Goal: Task Accomplishment & Management: Use online tool/utility

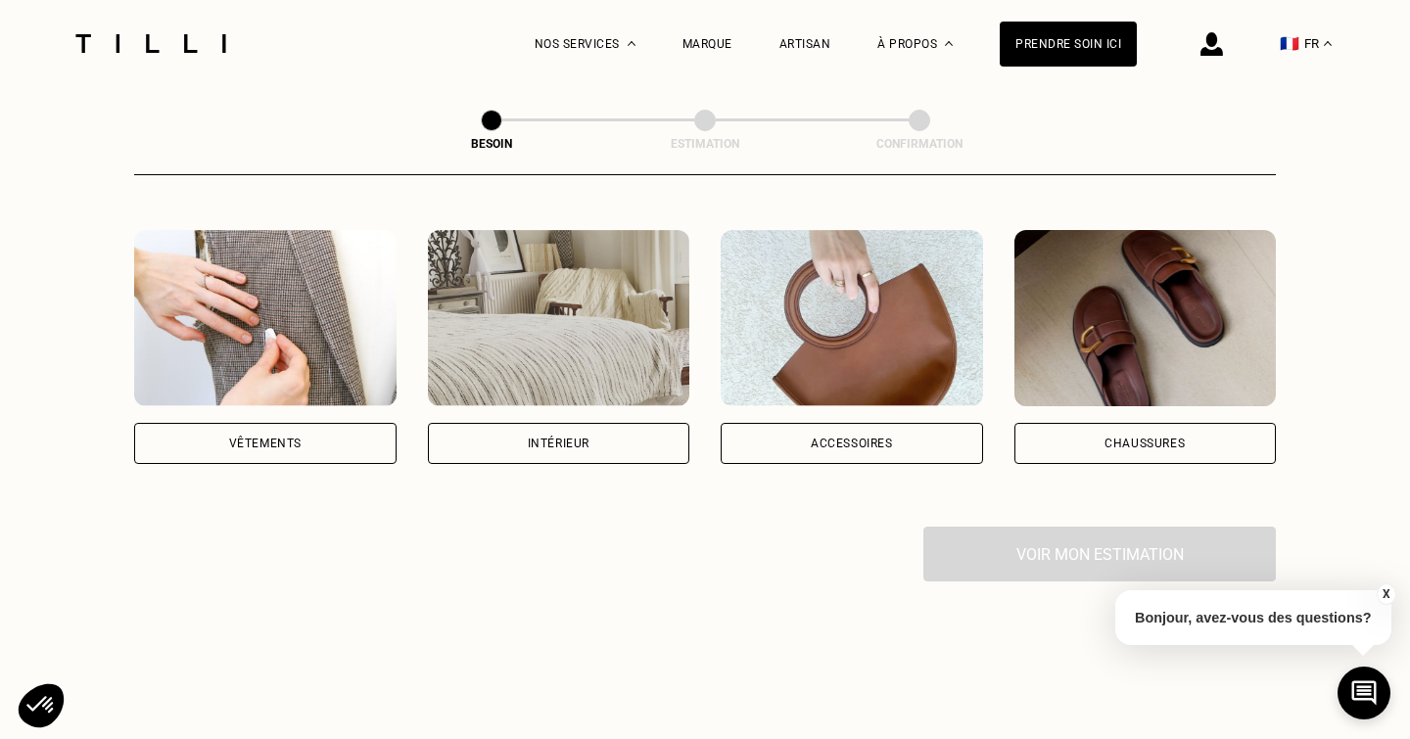
scroll to position [354, 0]
click at [797, 422] on div "Accessoires" at bounding box center [852, 442] width 262 height 41
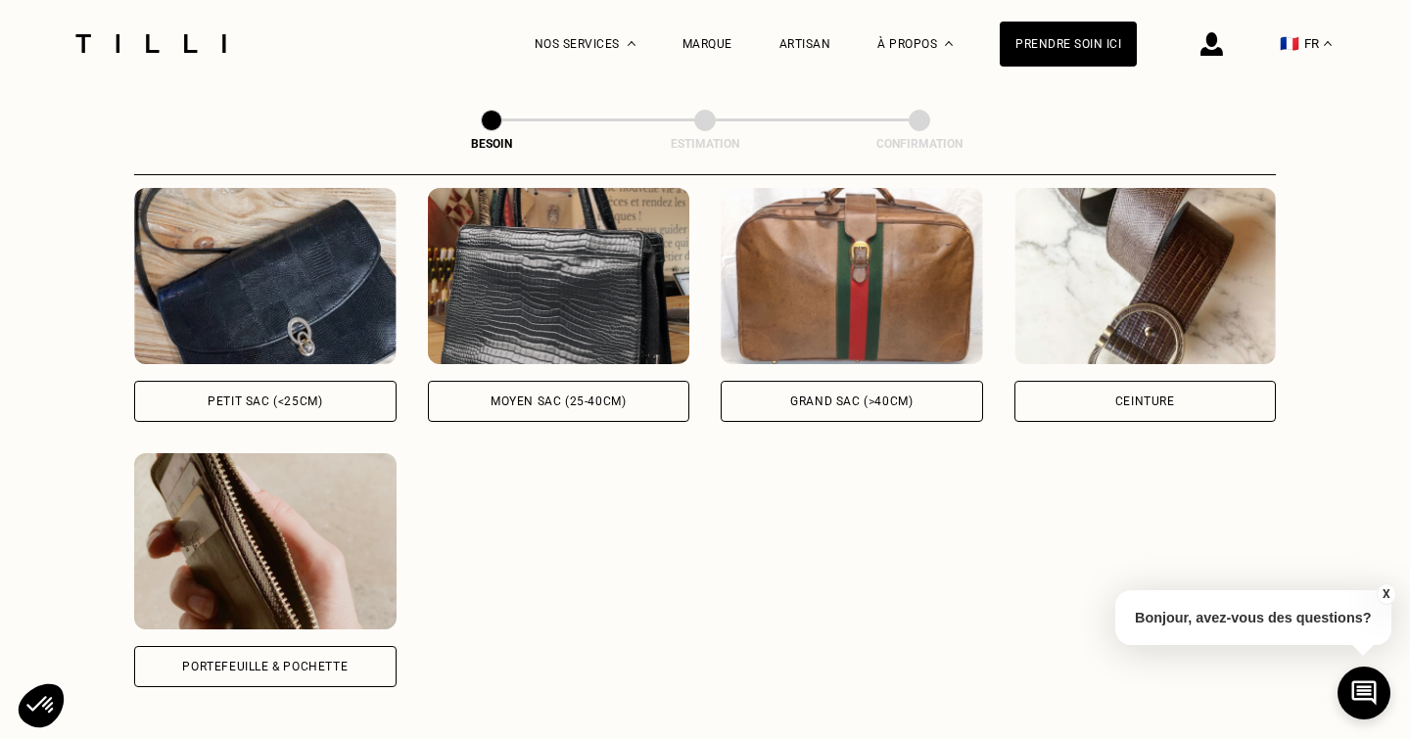
scroll to position [930, 0]
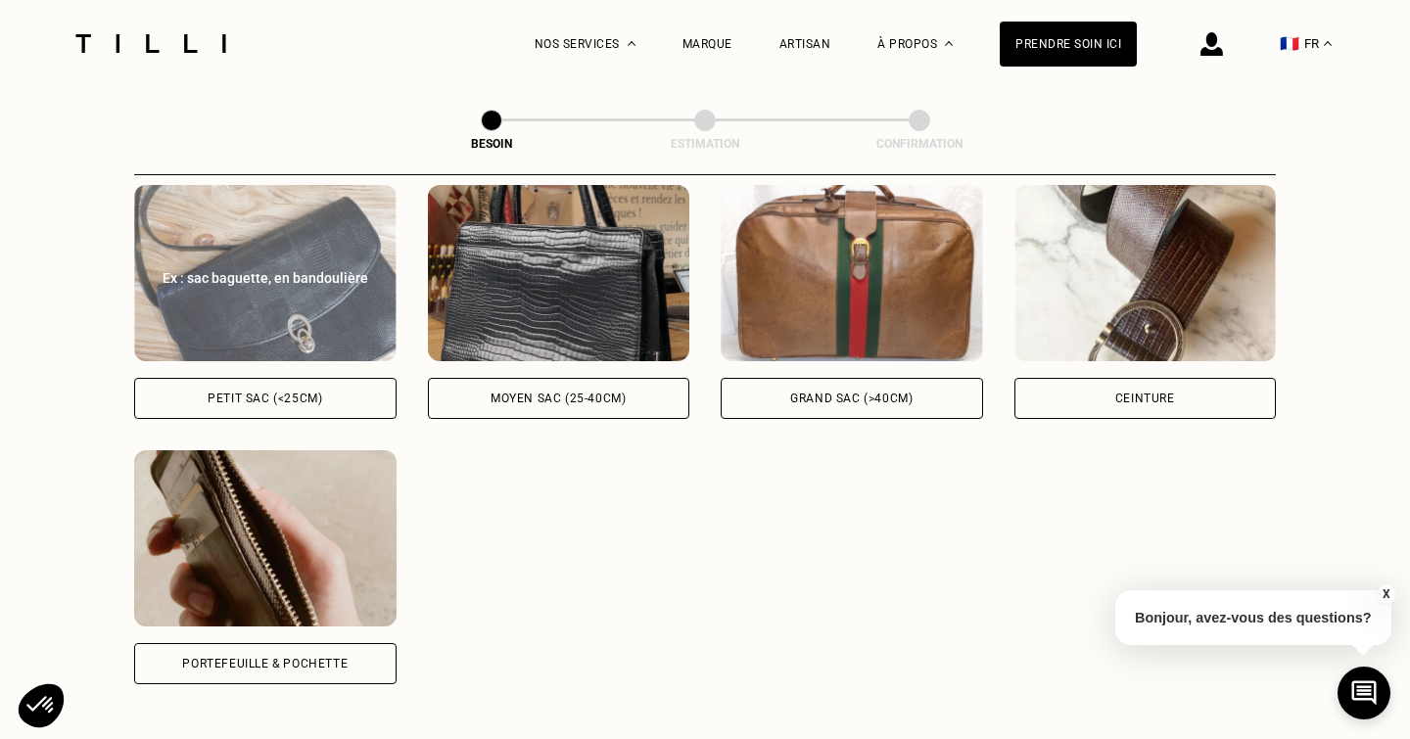
click at [301, 393] on div "Petit sac (<25cm)" at bounding box center [265, 399] width 115 height 12
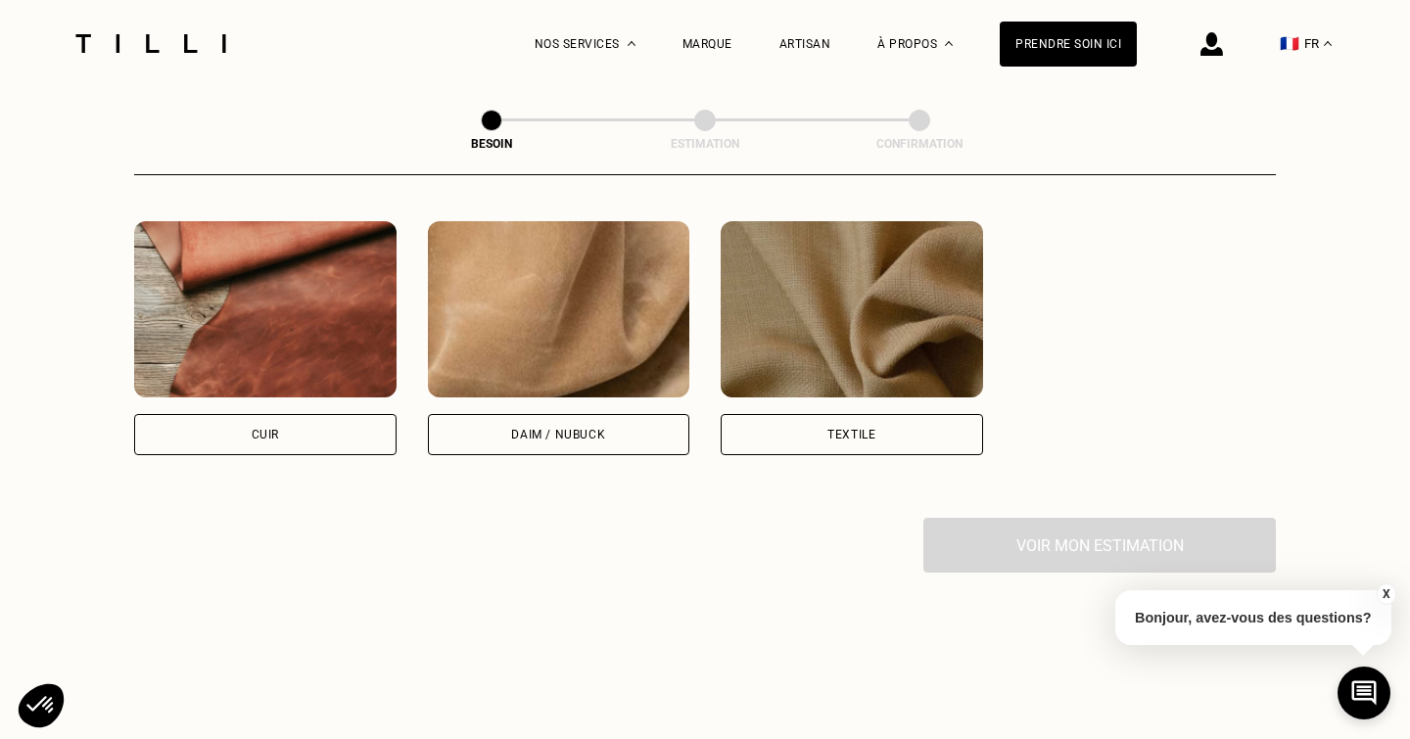
scroll to position [1697, 0]
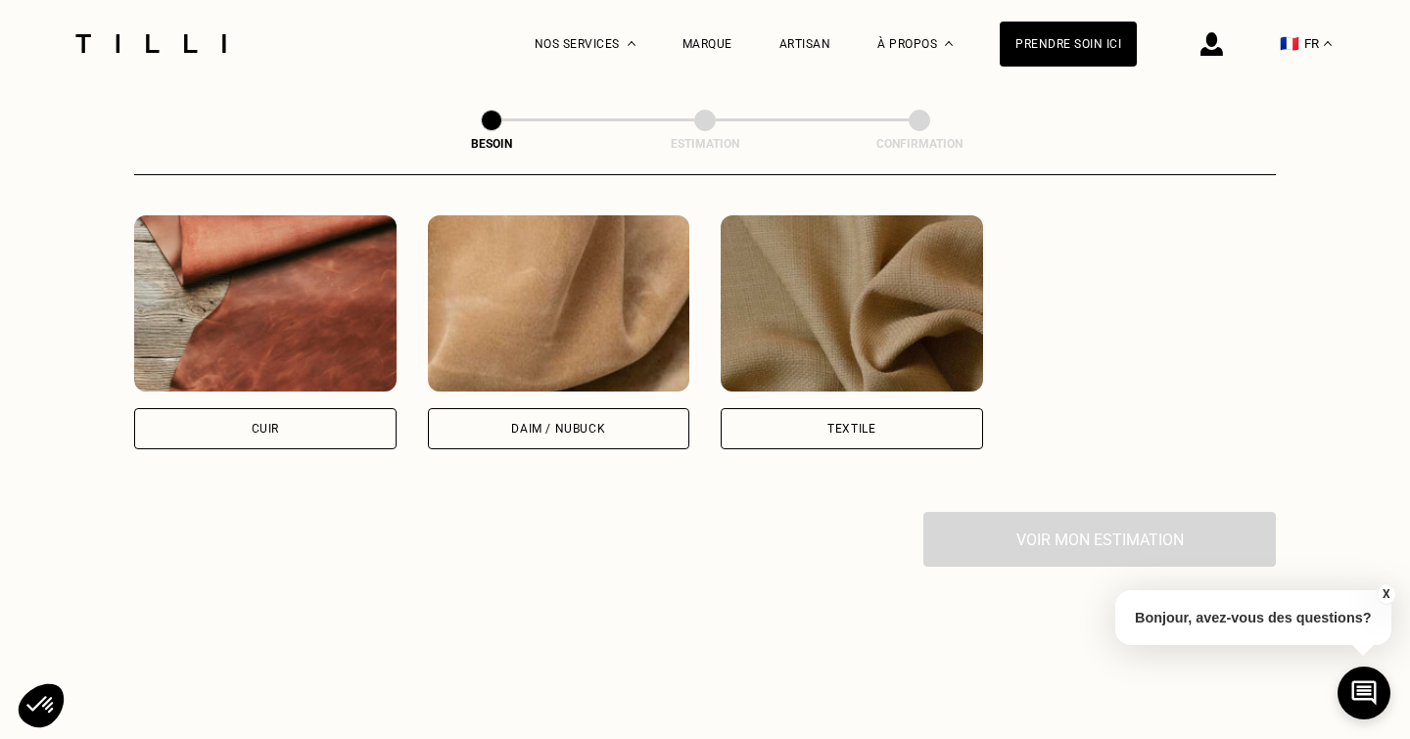
click at [800, 408] on div "Textile" at bounding box center [852, 428] width 262 height 41
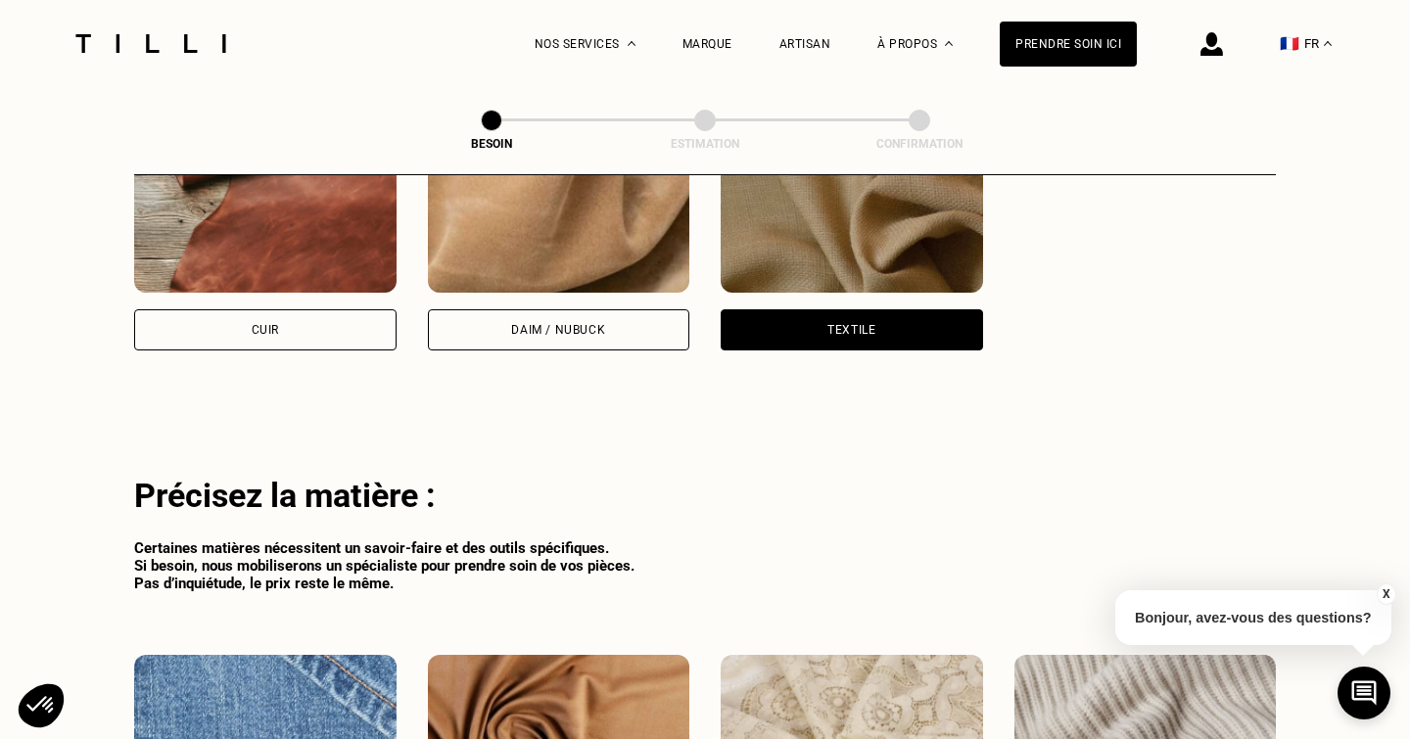
scroll to position [1790, 0]
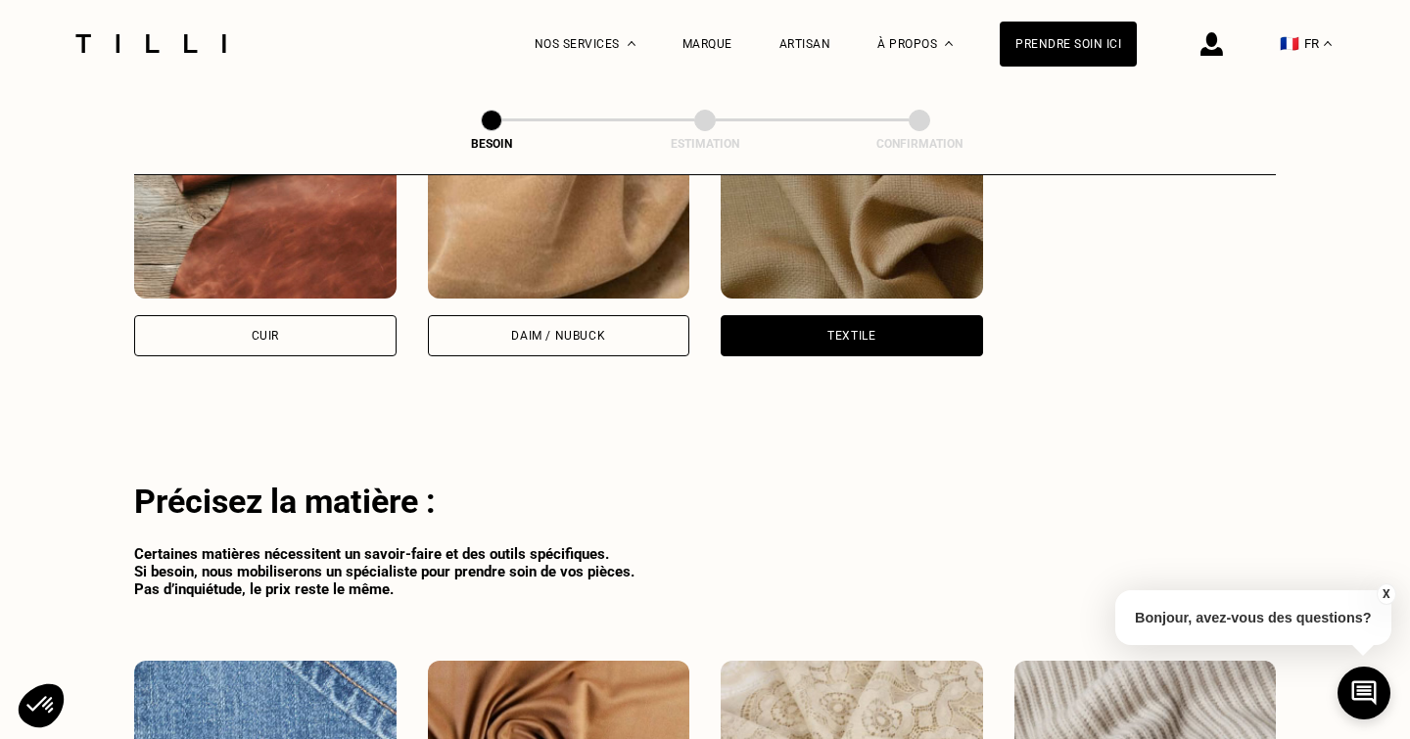
click at [280, 315] on div "Cuir" at bounding box center [265, 335] width 262 height 41
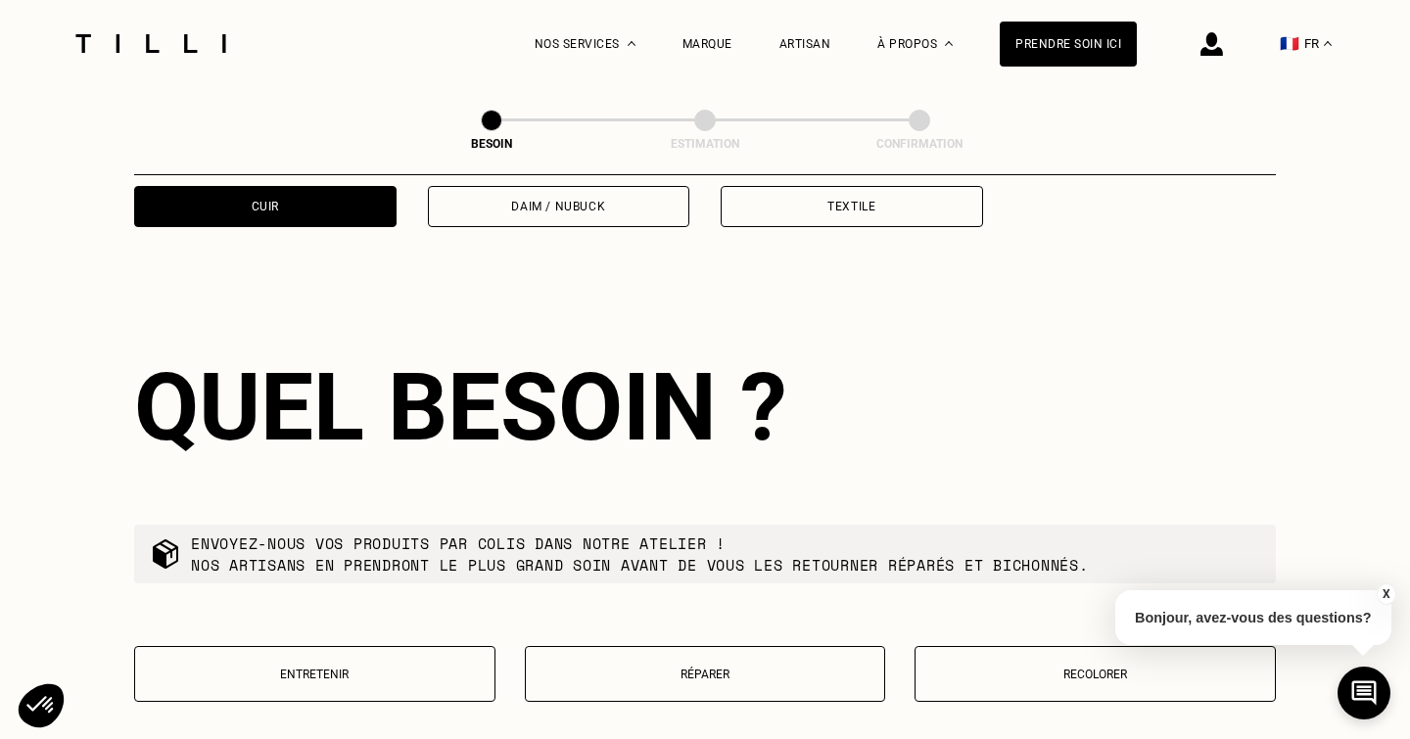
scroll to position [1892, 0]
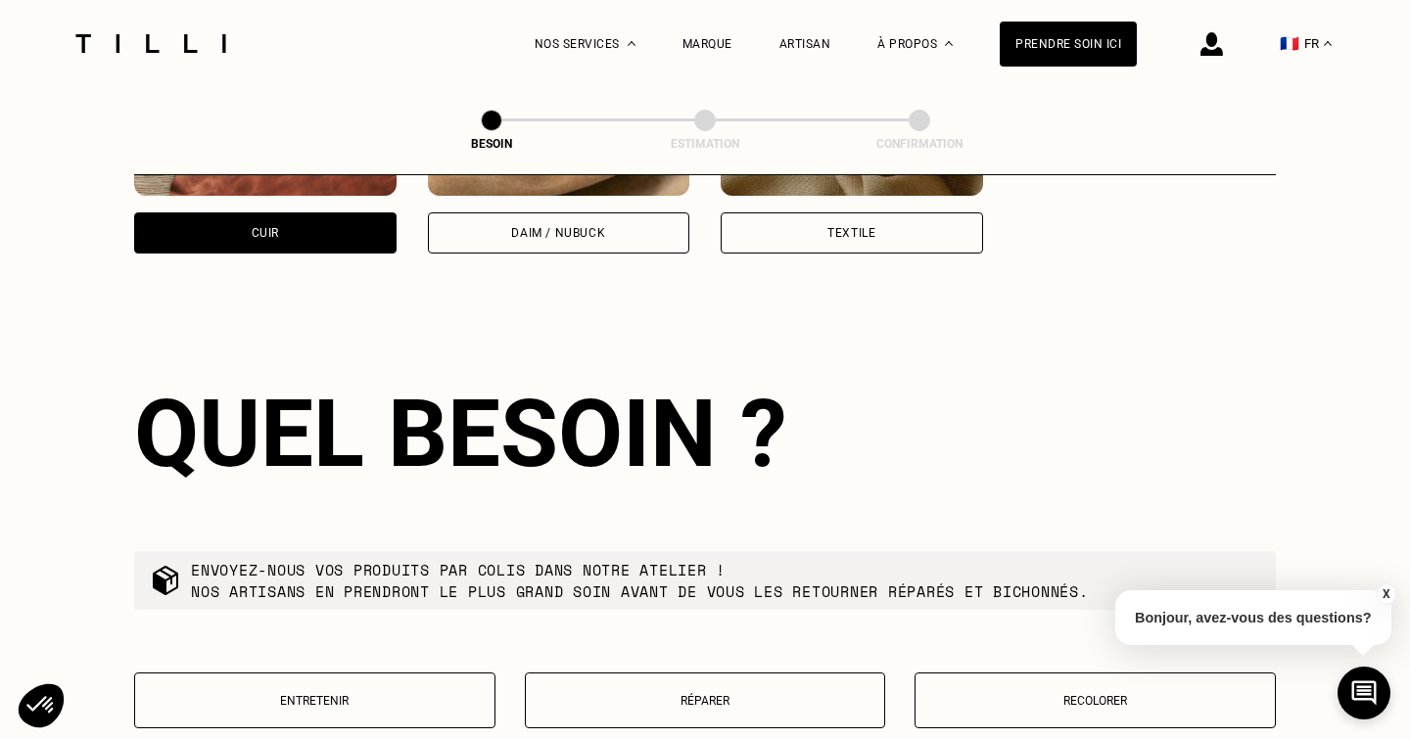
click at [823, 218] on div "Textile" at bounding box center [852, 232] width 262 height 41
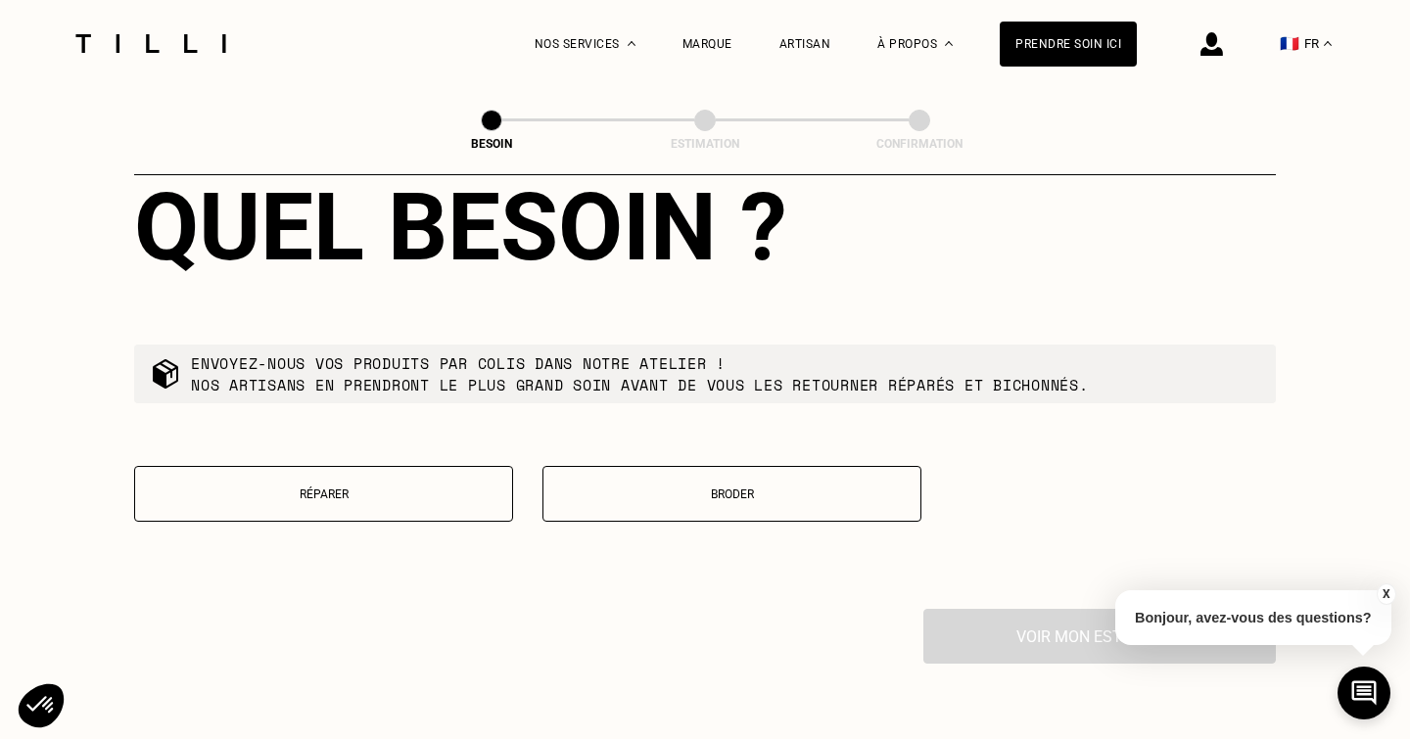
scroll to position [2907, 0]
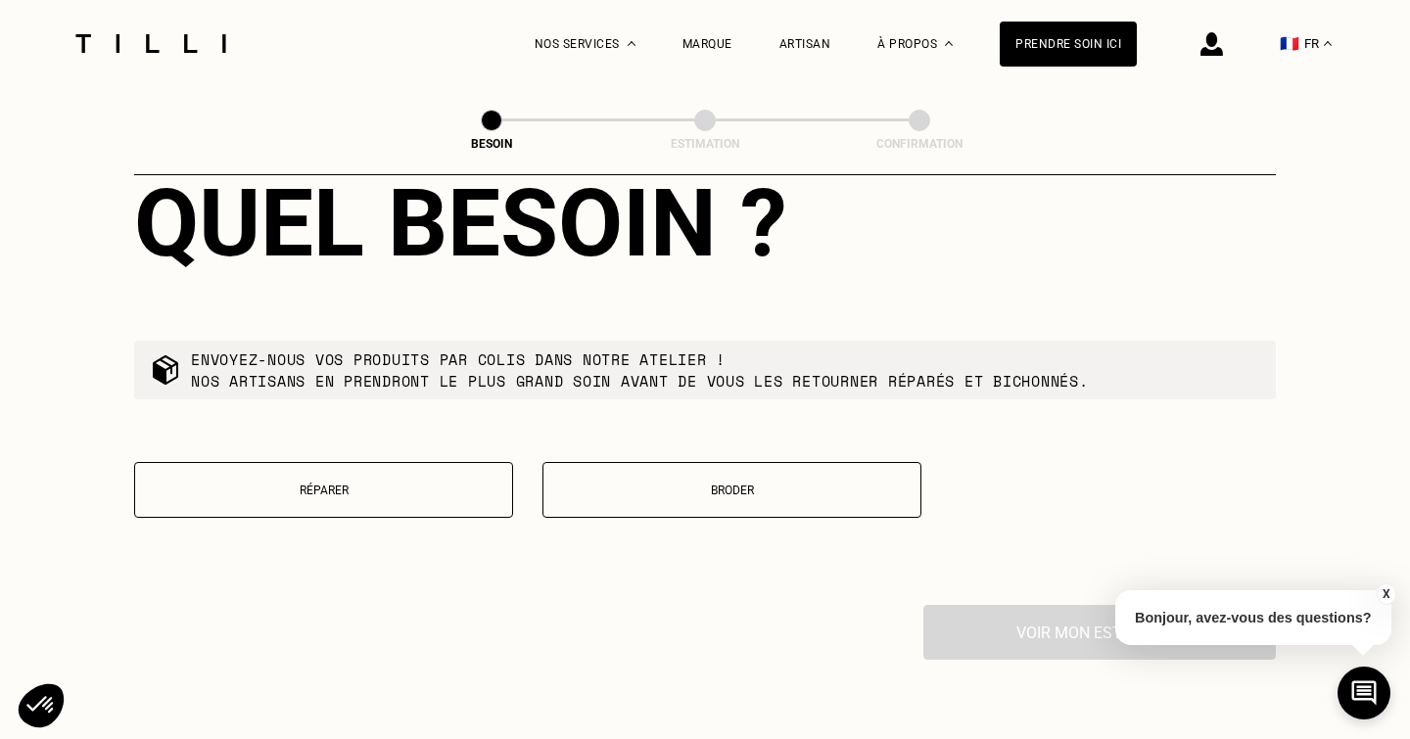
click at [232, 462] on button "Réparer" at bounding box center [323, 490] width 379 height 56
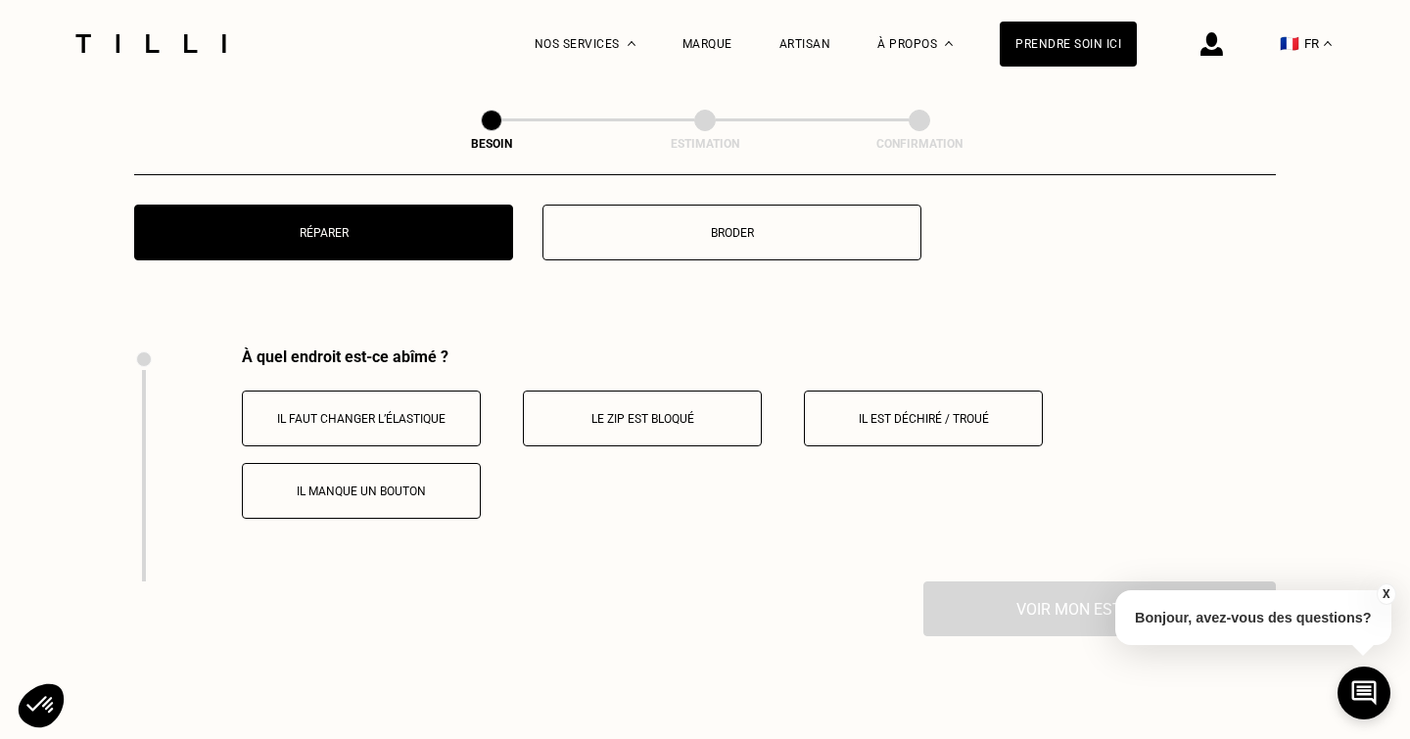
scroll to position [3170, 0]
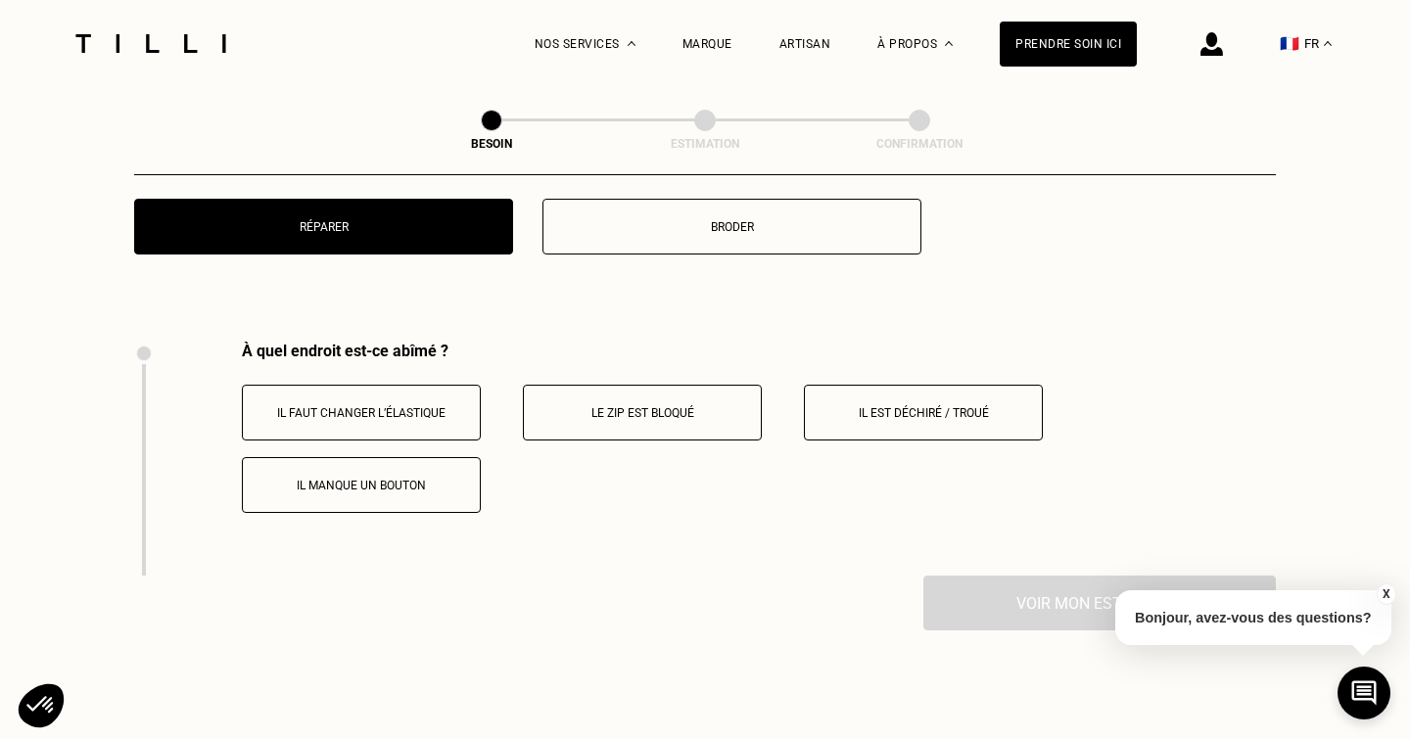
click at [350, 469] on button "Il manque un bouton" at bounding box center [361, 485] width 239 height 56
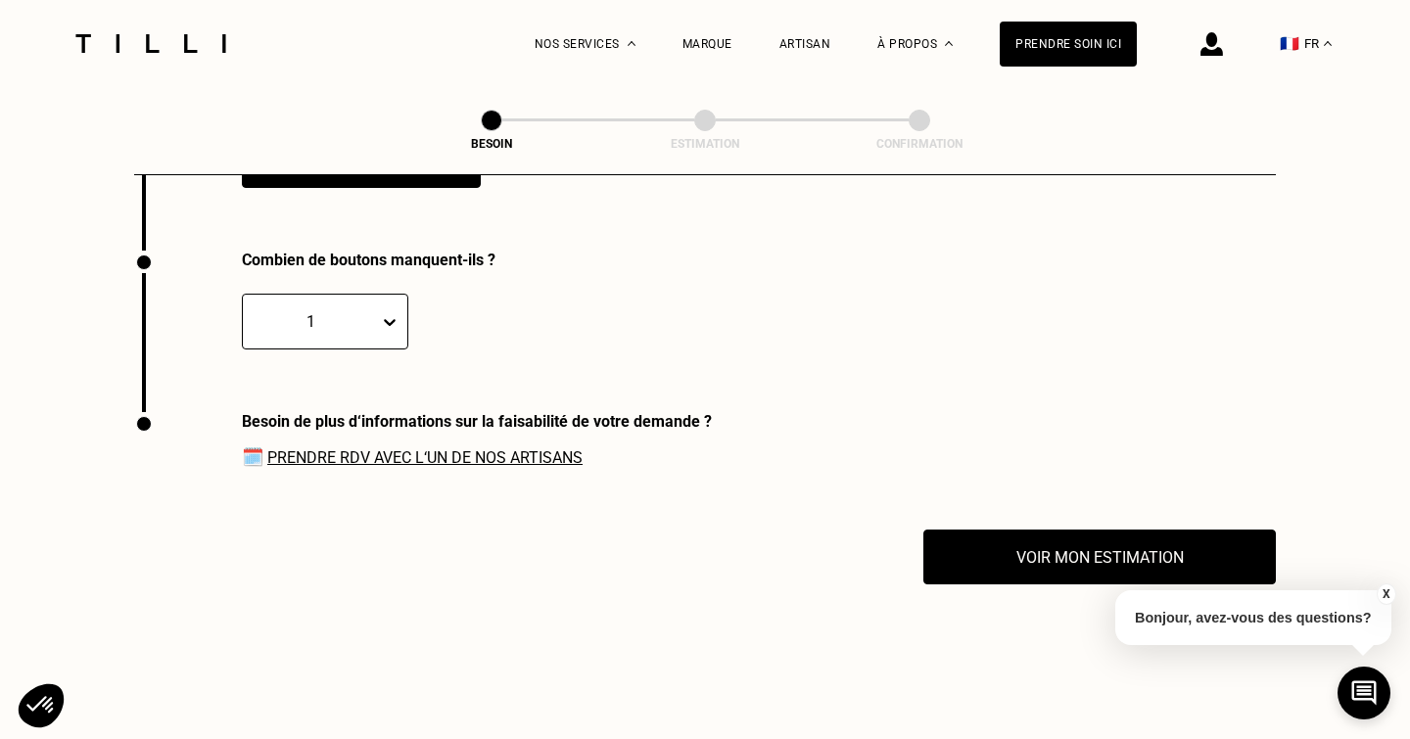
scroll to position [3503, 0]
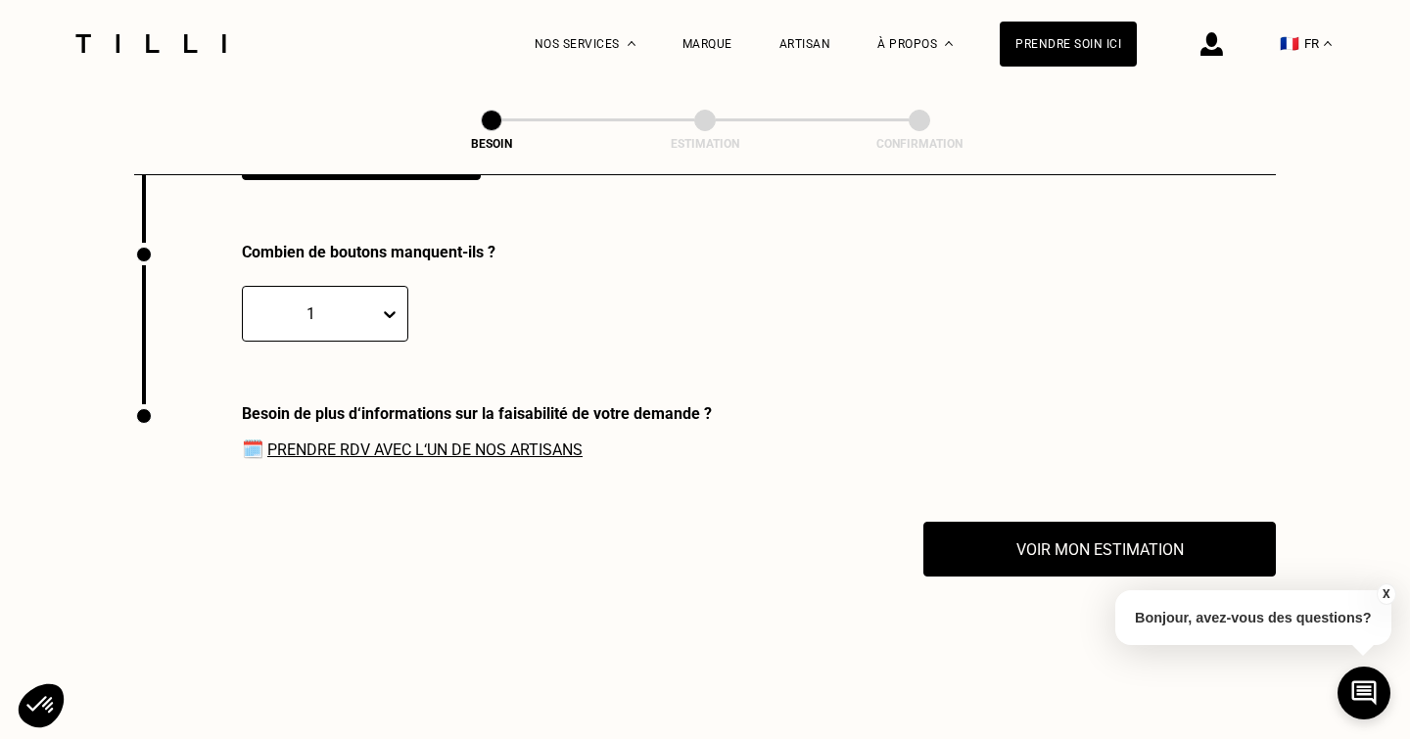
click at [334, 441] on link "Prendre RDV avec l‘un de nos artisans" at bounding box center [424, 450] width 315 height 19
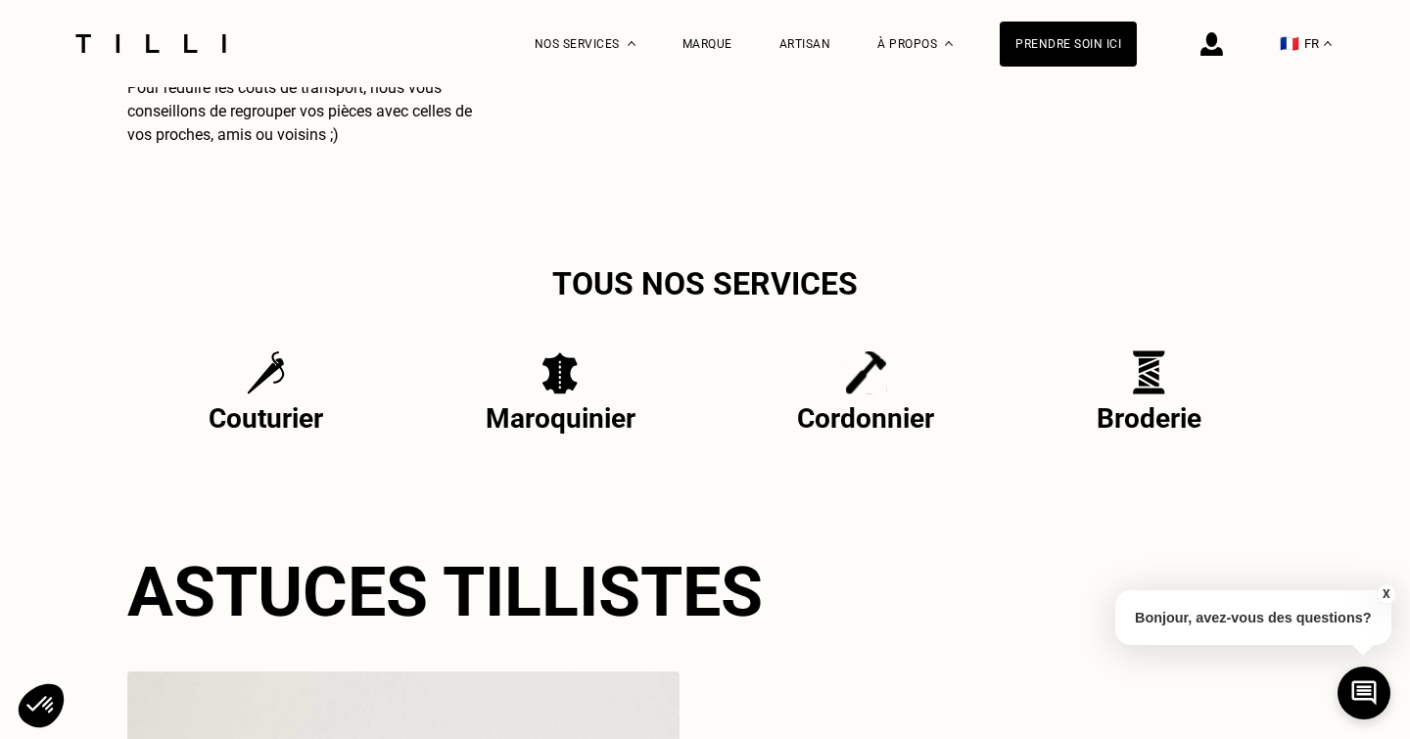
scroll to position [4789, 0]
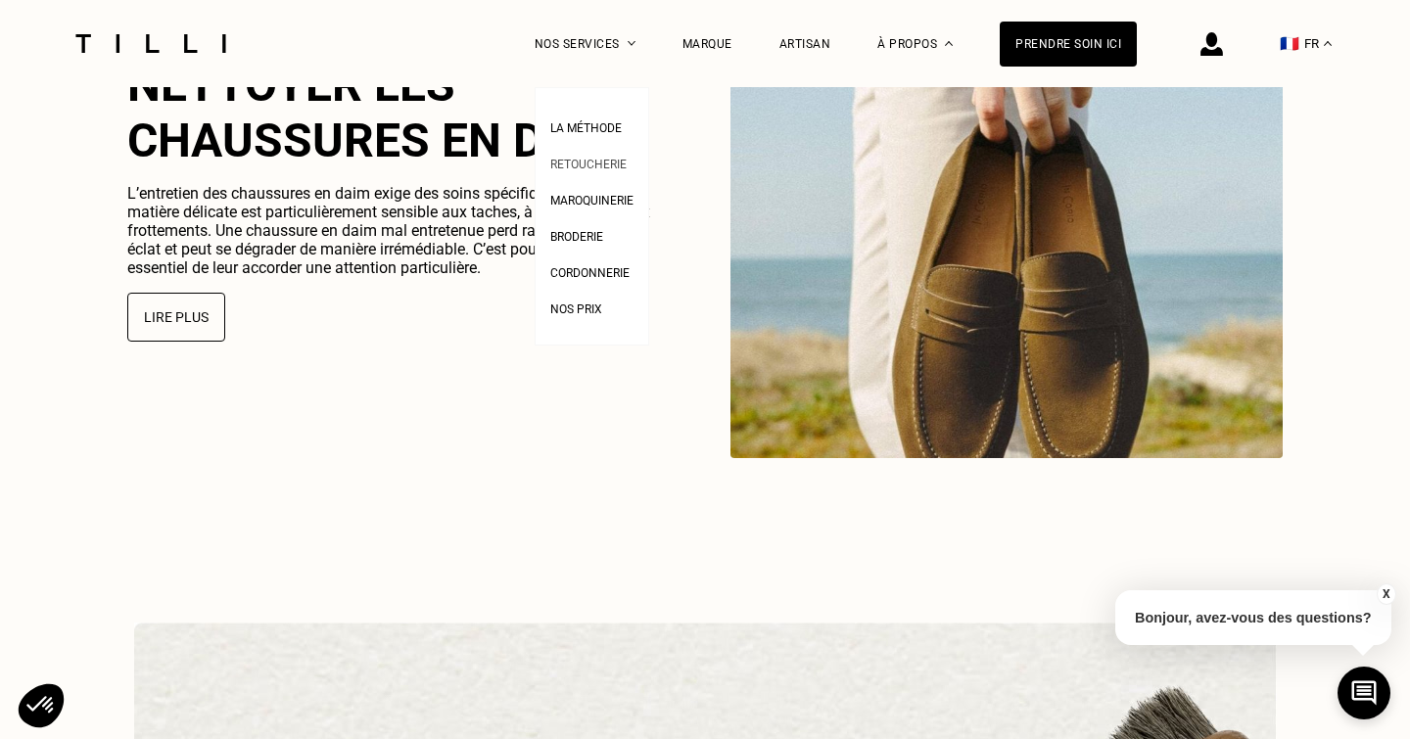
click at [581, 167] on span "Retoucherie" at bounding box center [588, 165] width 76 height 14
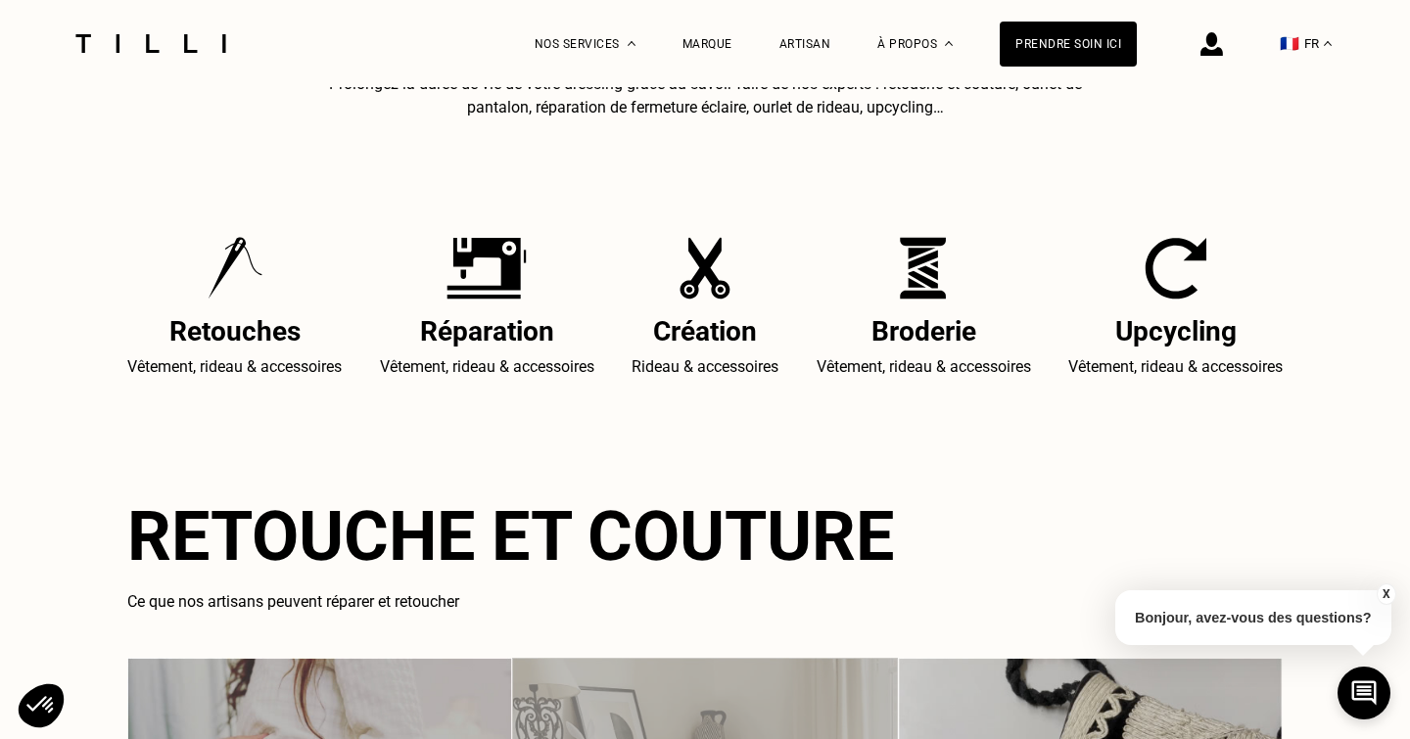
scroll to position [779, 0]
click at [507, 324] on h2 "Réparation" at bounding box center [487, 331] width 214 height 32
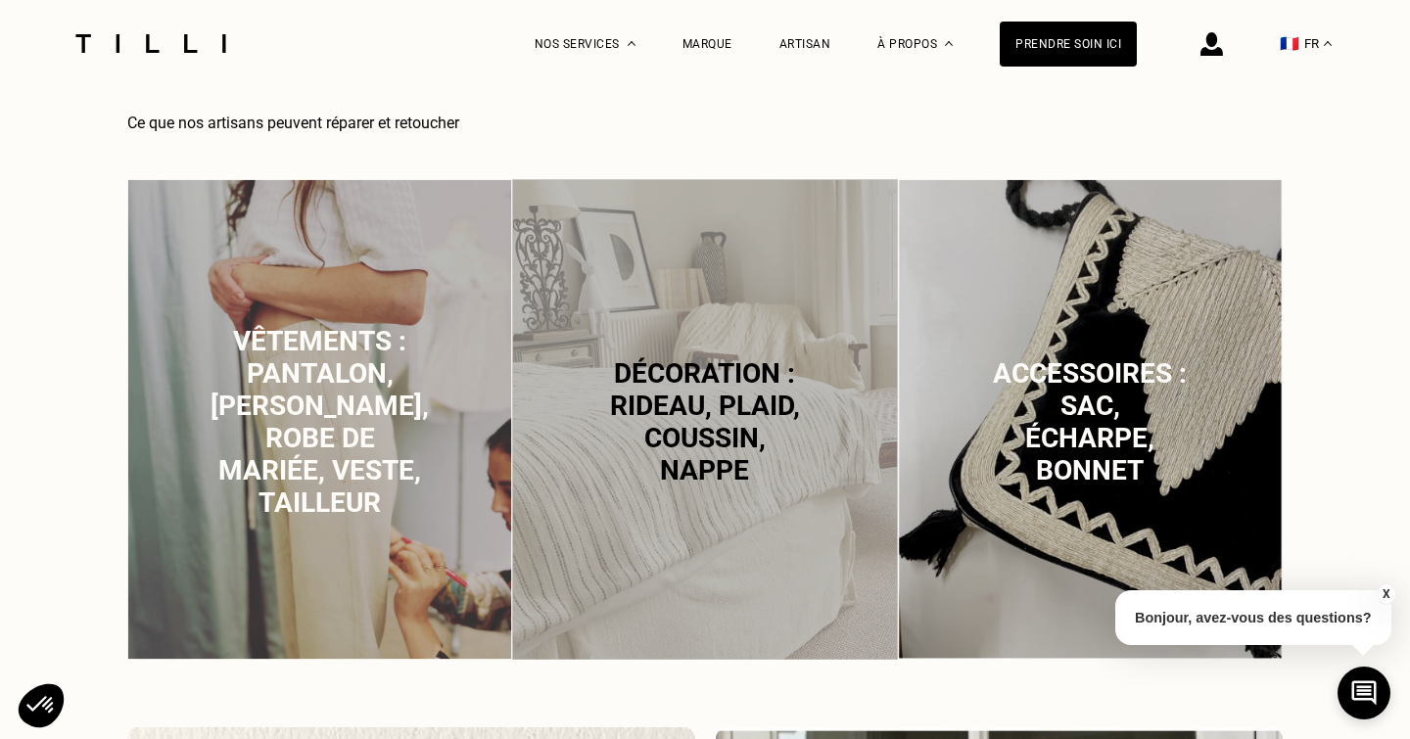
scroll to position [1280, 0]
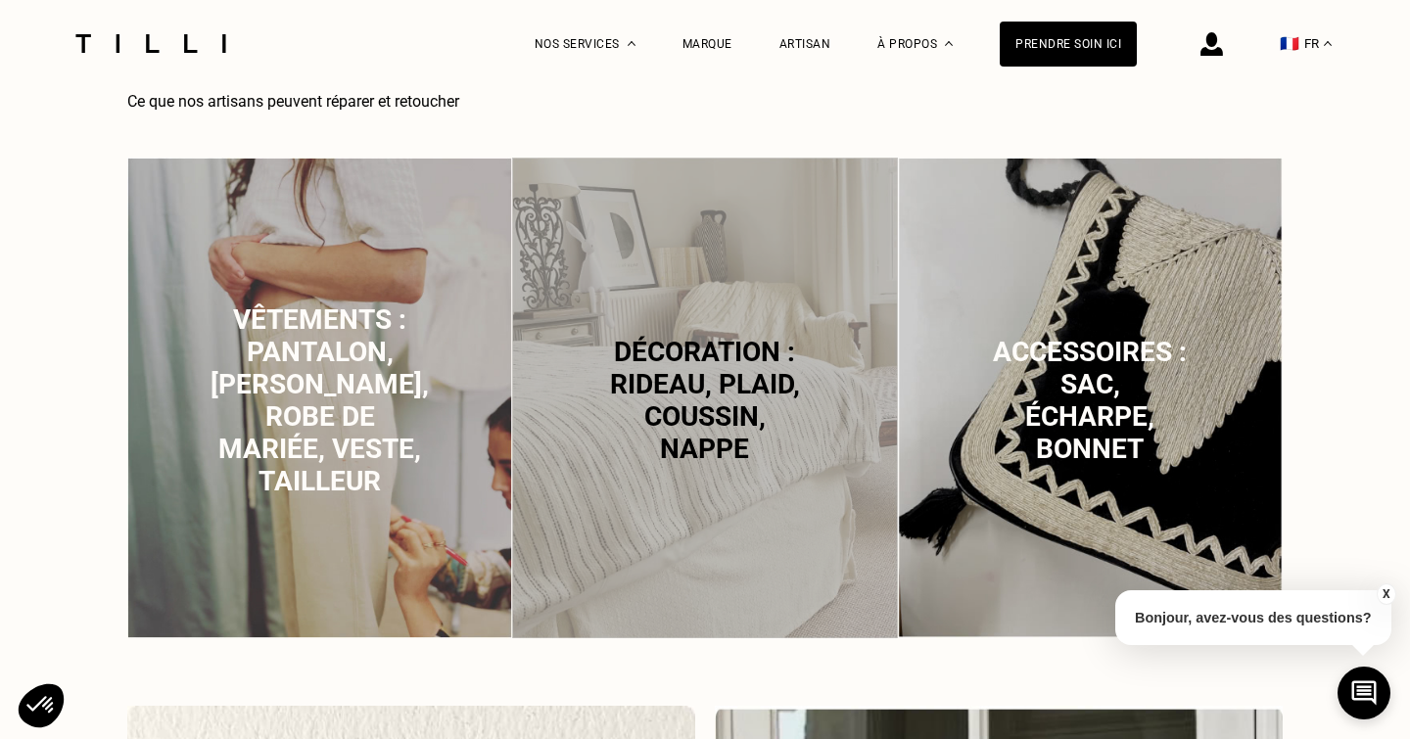
click at [402, 405] on p "Vêtements : pantalon, [PERSON_NAME], robe de mariée, veste, tailleur" at bounding box center [319, 401] width 218 height 194
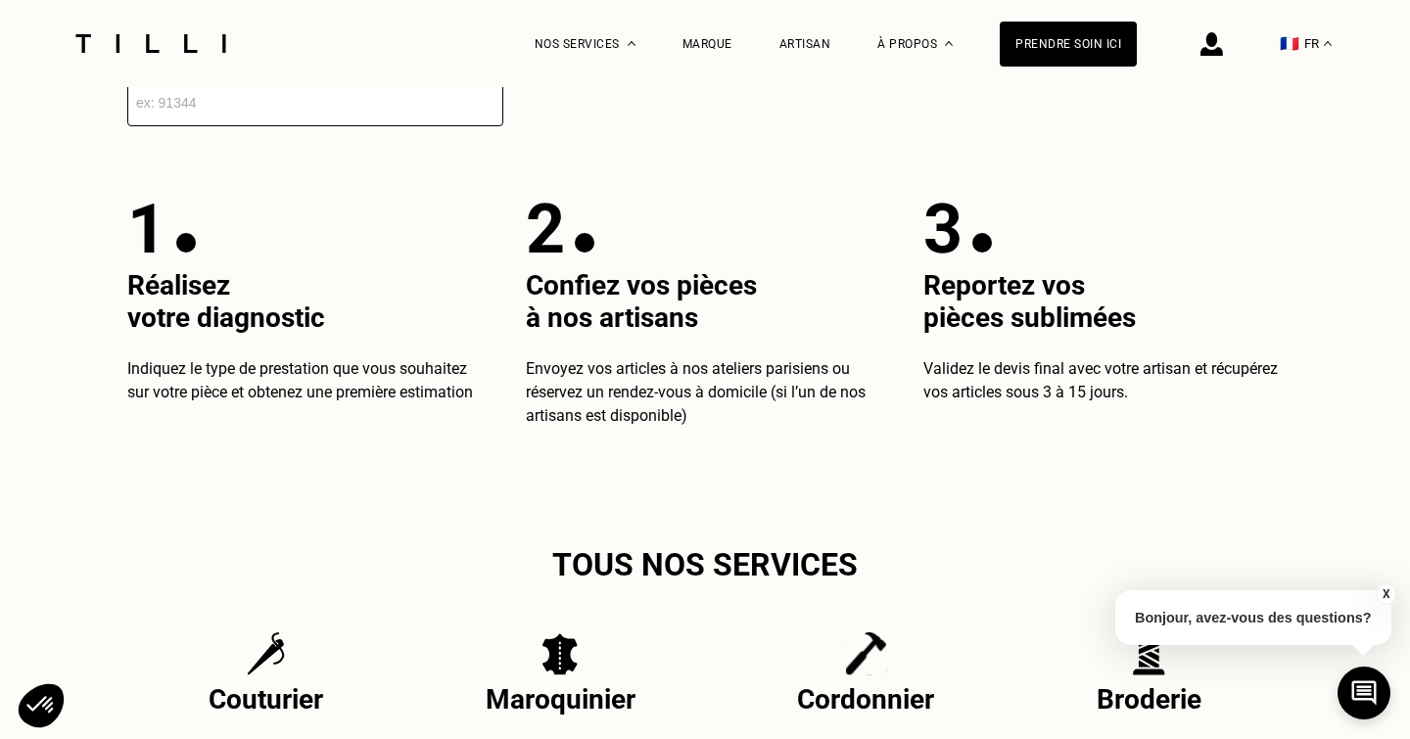
scroll to position [3643, 0]
click at [297, 112] on input "number" at bounding box center [315, 102] width 376 height 47
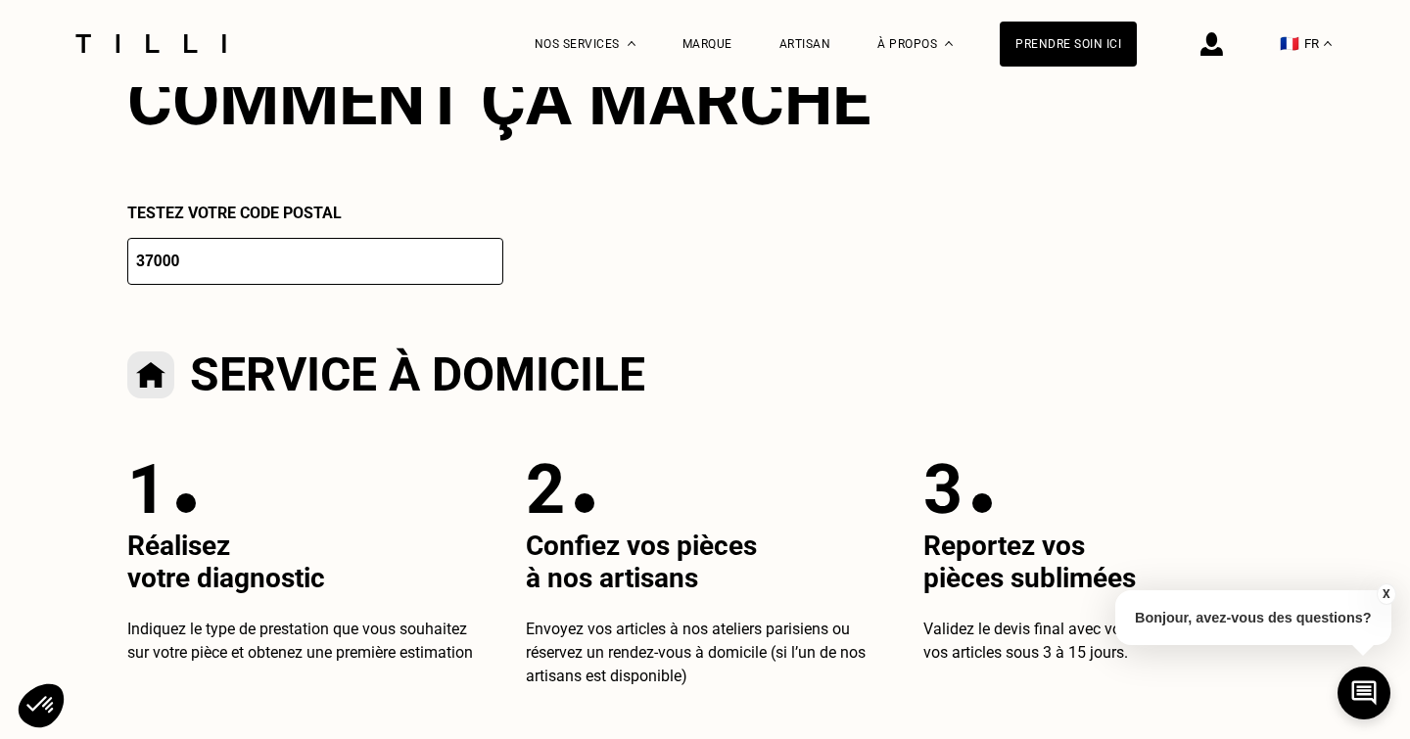
scroll to position [3482, 0]
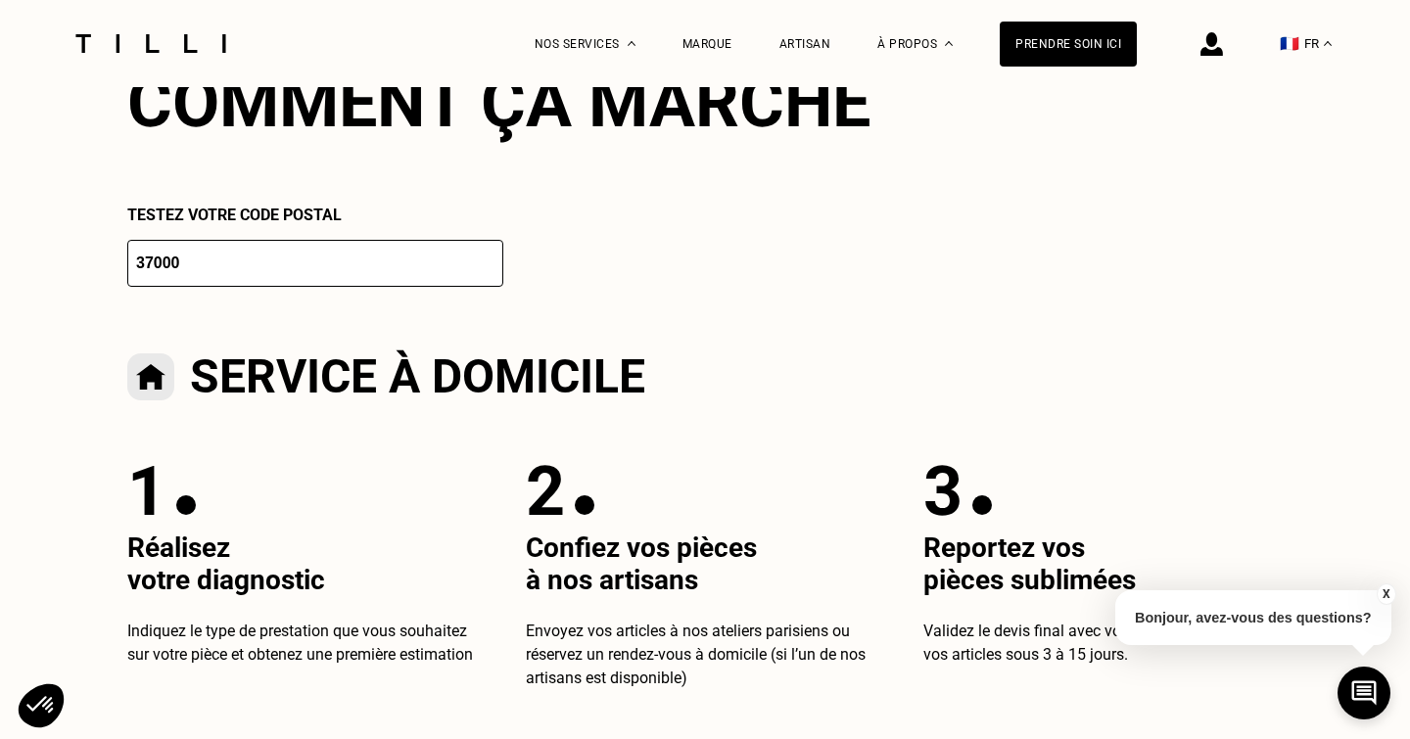
click at [279, 276] on input "37000" at bounding box center [315, 263] width 376 height 47
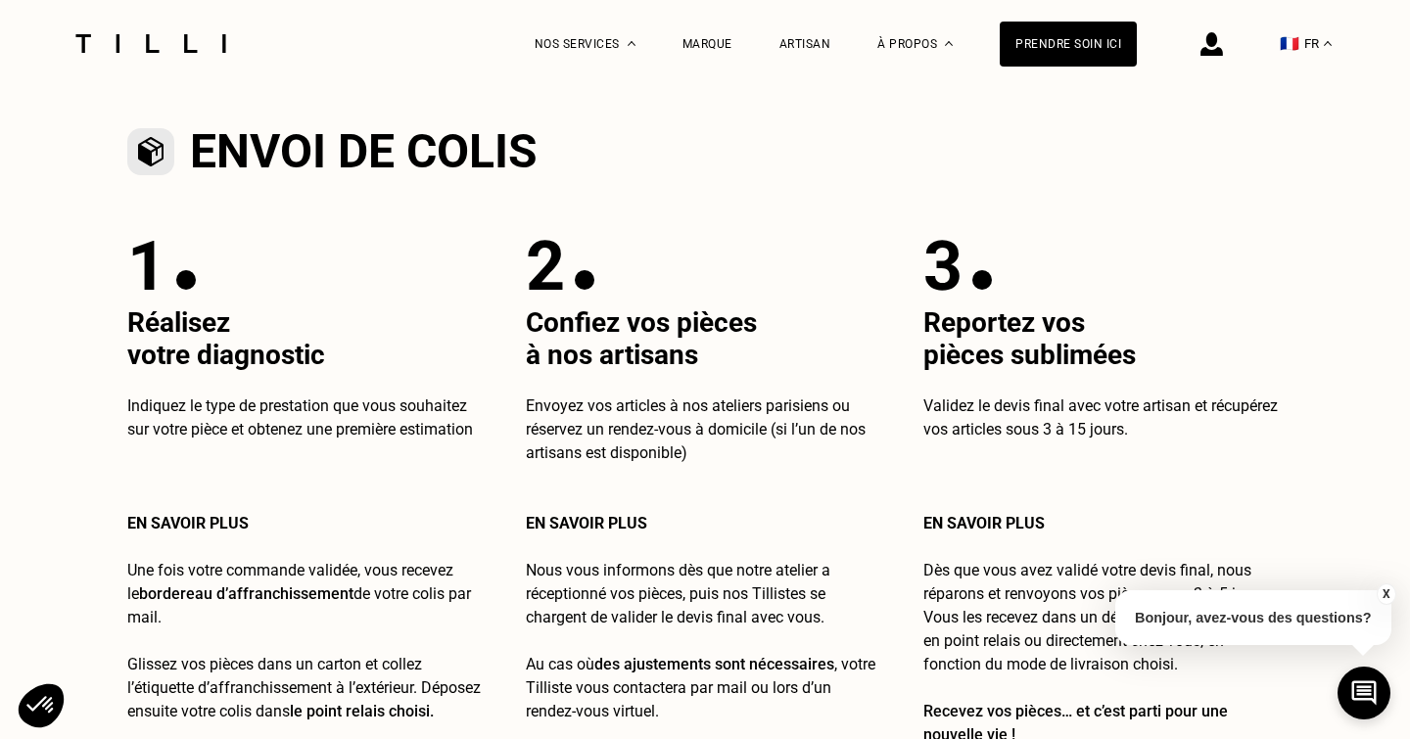
type input "36949"
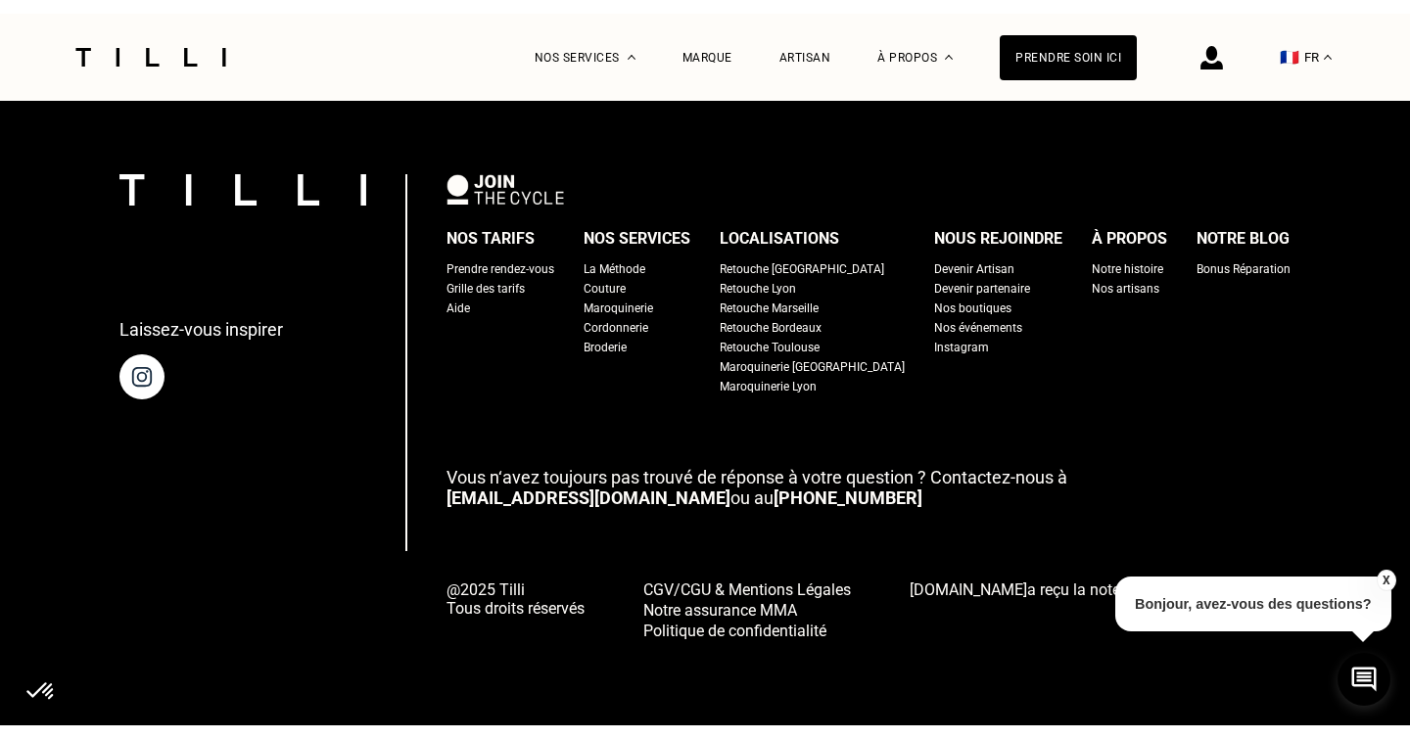
scroll to position [6656, 0]
